Goal: Information Seeking & Learning: Learn about a topic

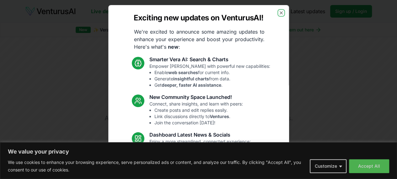
scroll to position [83, 0]
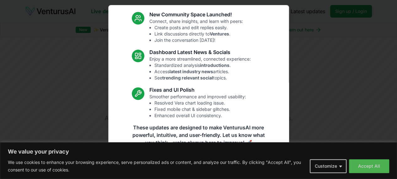
drag, startPoint x: 371, startPoint y: 165, endPoint x: 201, endPoint y: 105, distance: 179.6
click at [201, 105] on li "Resolved Vera chart loading issue." at bounding box center [200, 103] width 92 height 6
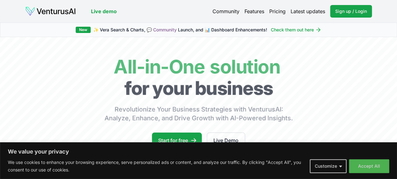
scroll to position [78, 0]
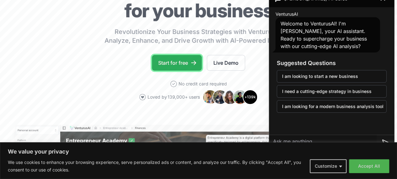
click at [180, 69] on link "Start for free" at bounding box center [177, 63] width 50 height 16
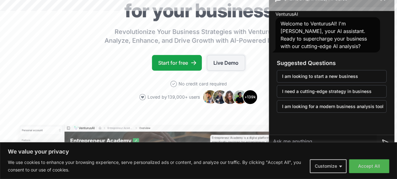
drag, startPoint x: 227, startPoint y: 78, endPoint x: 221, endPoint y: 65, distance: 14.2
click at [221, 65] on link "Live Demo" at bounding box center [226, 63] width 38 height 16
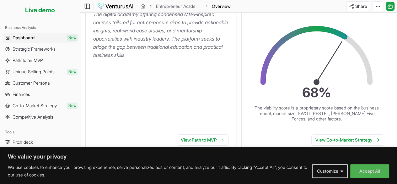
scroll to position [99, 0]
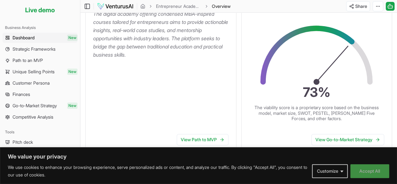
click at [370, 171] on button "Accept All" at bounding box center [369, 171] width 39 height 14
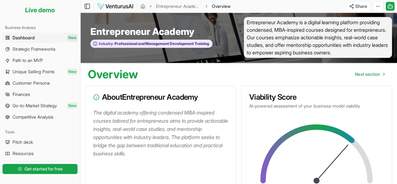
scroll to position [0, 0]
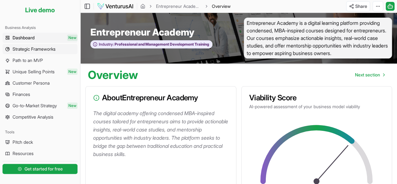
click at [35, 50] on span "Strategic Frameworks" at bounding box center [34, 49] width 43 height 6
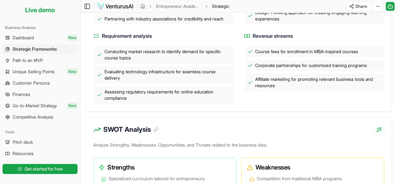
scroll to position [224, 0]
